Goal: Task Accomplishment & Management: Manage account settings

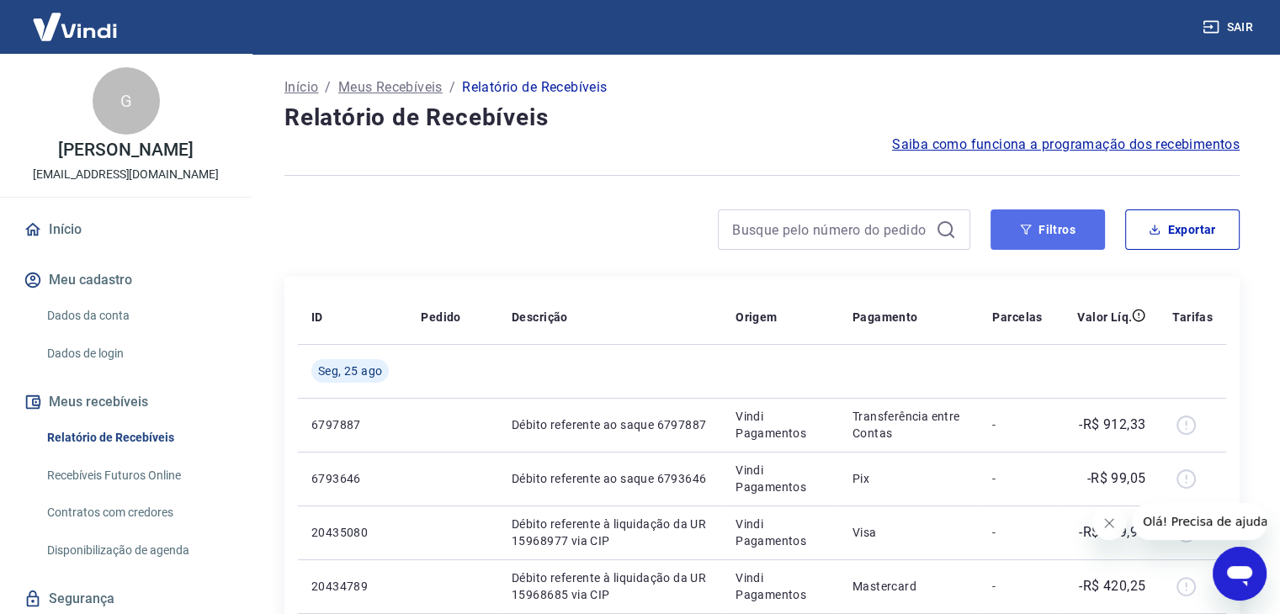
click at [1035, 232] on button "Filtros" at bounding box center [1048, 230] width 114 height 40
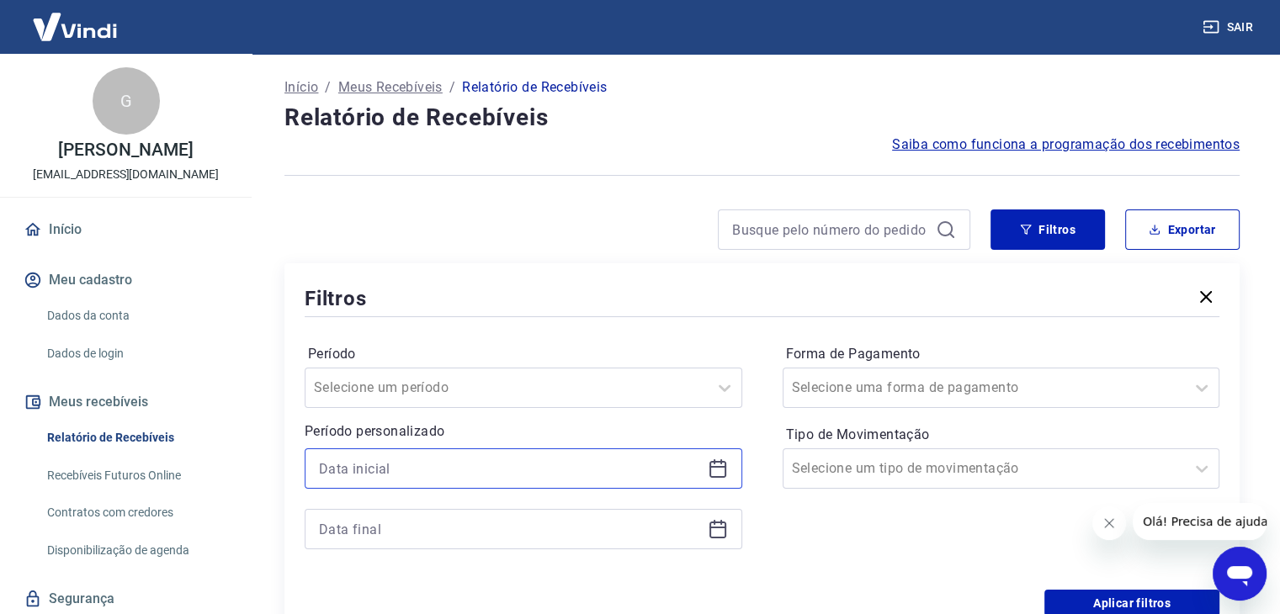
click at [455, 458] on input at bounding box center [510, 468] width 382 height 25
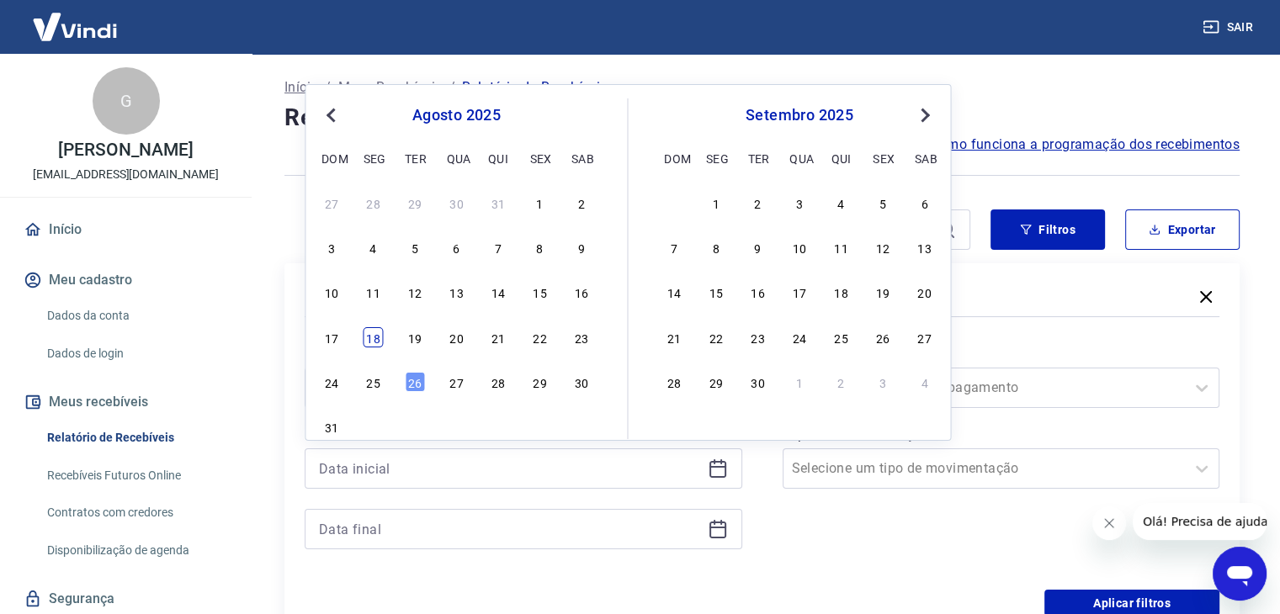
click at [376, 327] on div "18" at bounding box center [374, 337] width 20 height 20
type input "[DATE]"
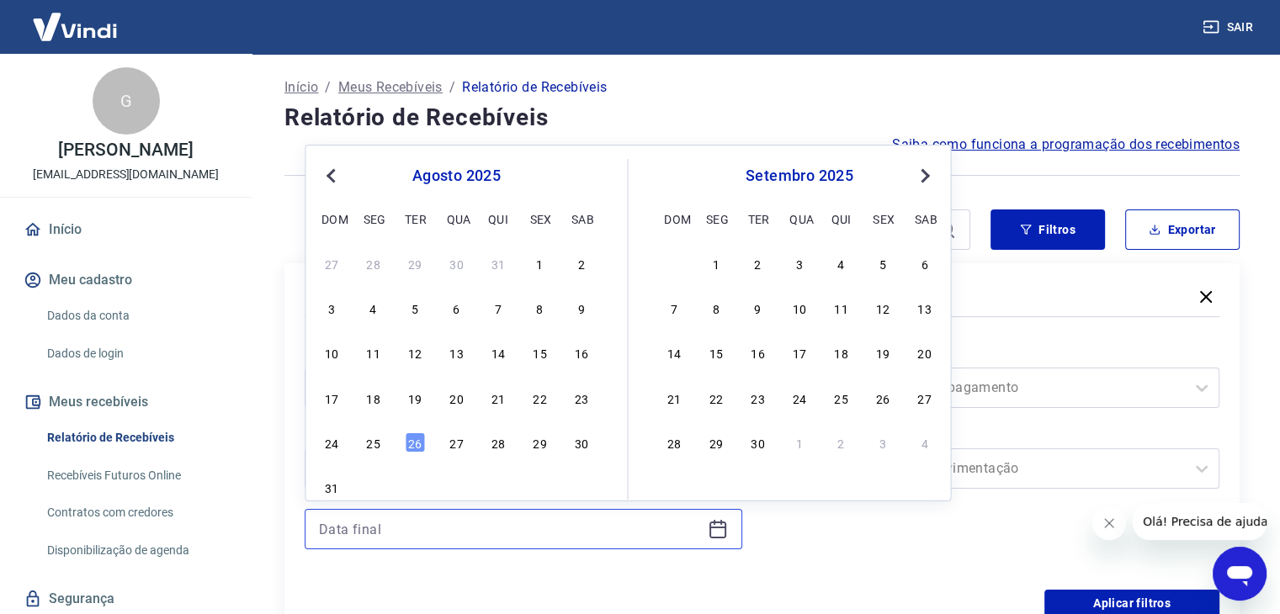
click at [380, 528] on input at bounding box center [510, 529] width 382 height 25
click at [540, 404] on div "22" at bounding box center [539, 398] width 20 height 20
type input "[DATE]"
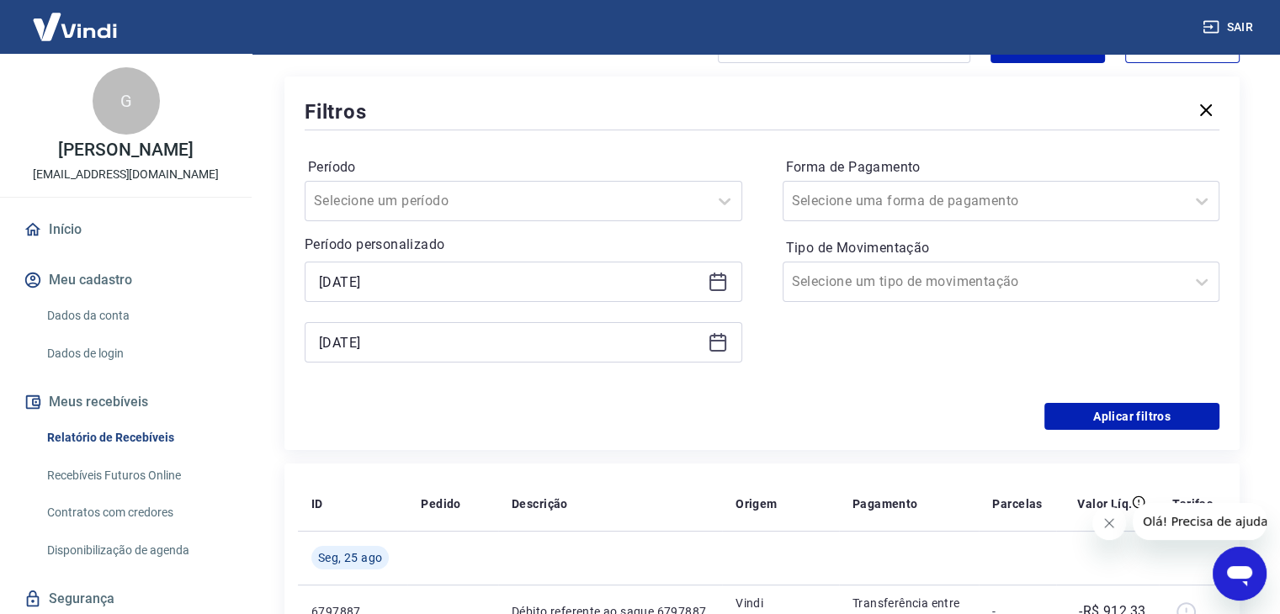
scroll to position [168, 0]
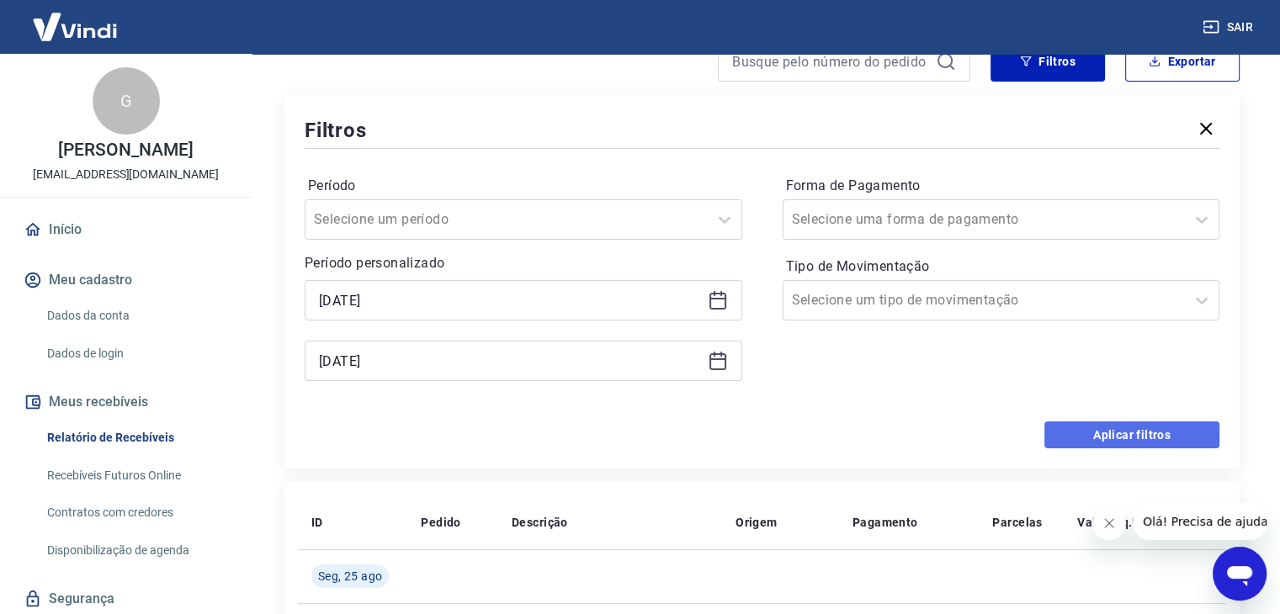
click at [1075, 433] on button "Aplicar filtros" at bounding box center [1131, 435] width 175 height 27
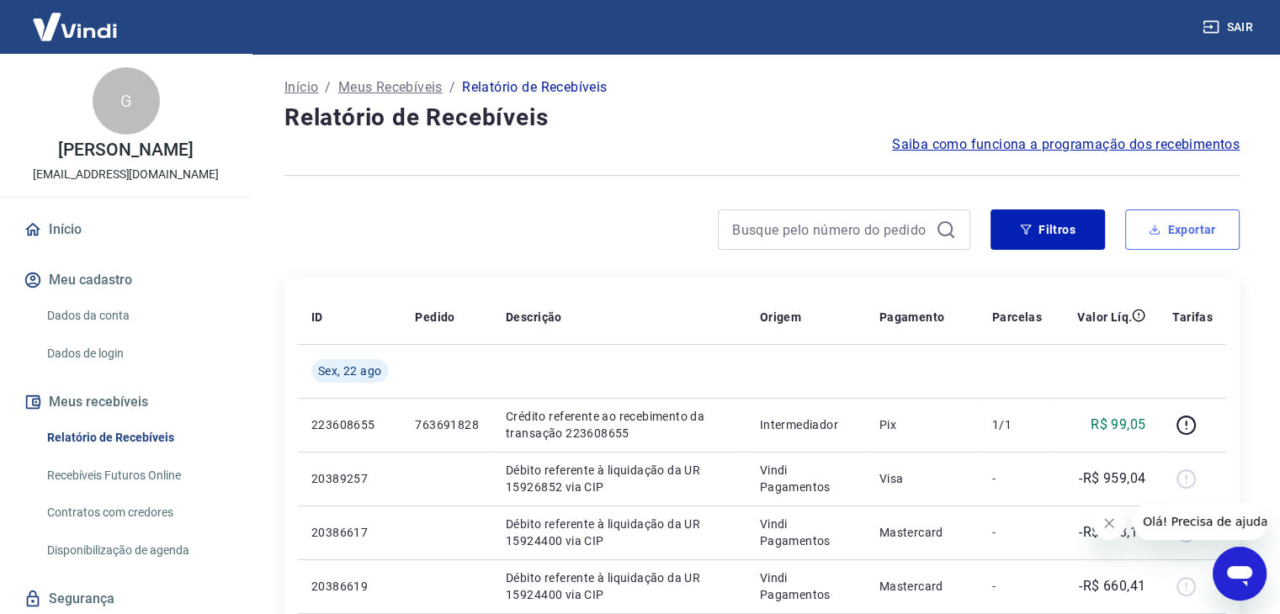
click at [1158, 240] on button "Exportar" at bounding box center [1182, 230] width 114 height 40
type input "[DATE]"
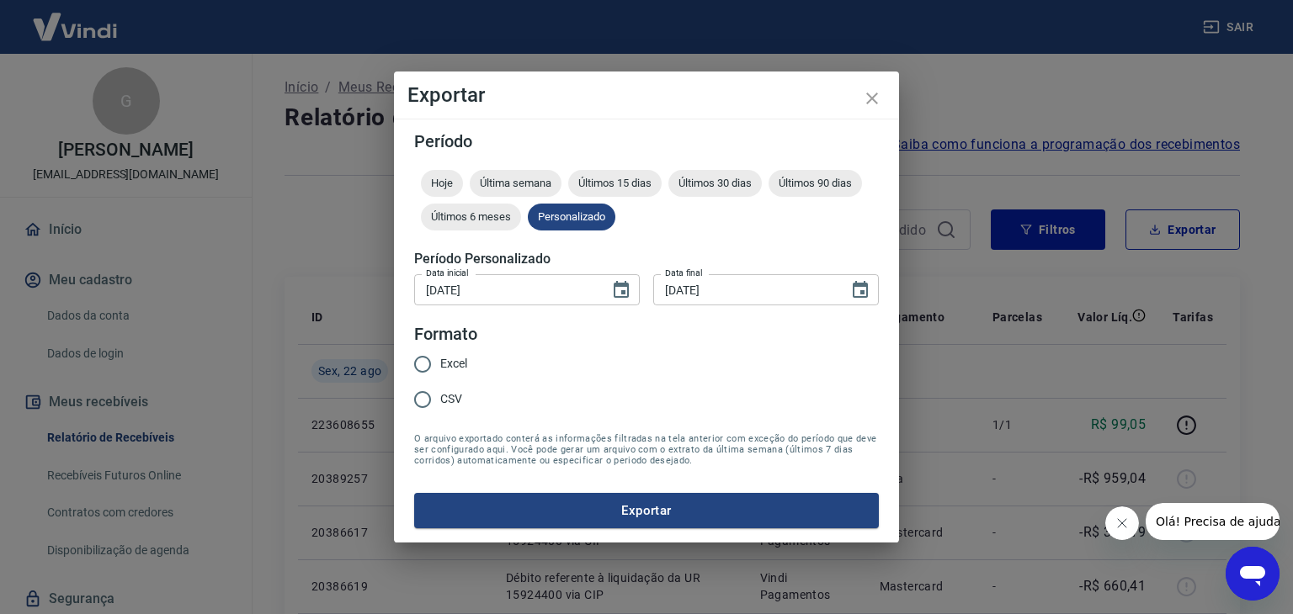
click at [434, 366] on input "Excel" at bounding box center [422, 364] width 35 height 35
radio input "true"
click at [555, 486] on form "Período Hoje Última semana Últimos 15 dias Últimos 30 dias Últimos 90 dias Últi…" at bounding box center [646, 331] width 465 height 396
click at [576, 509] on button "Exportar" at bounding box center [646, 510] width 465 height 35
